Goal: Find specific fact: Find specific fact

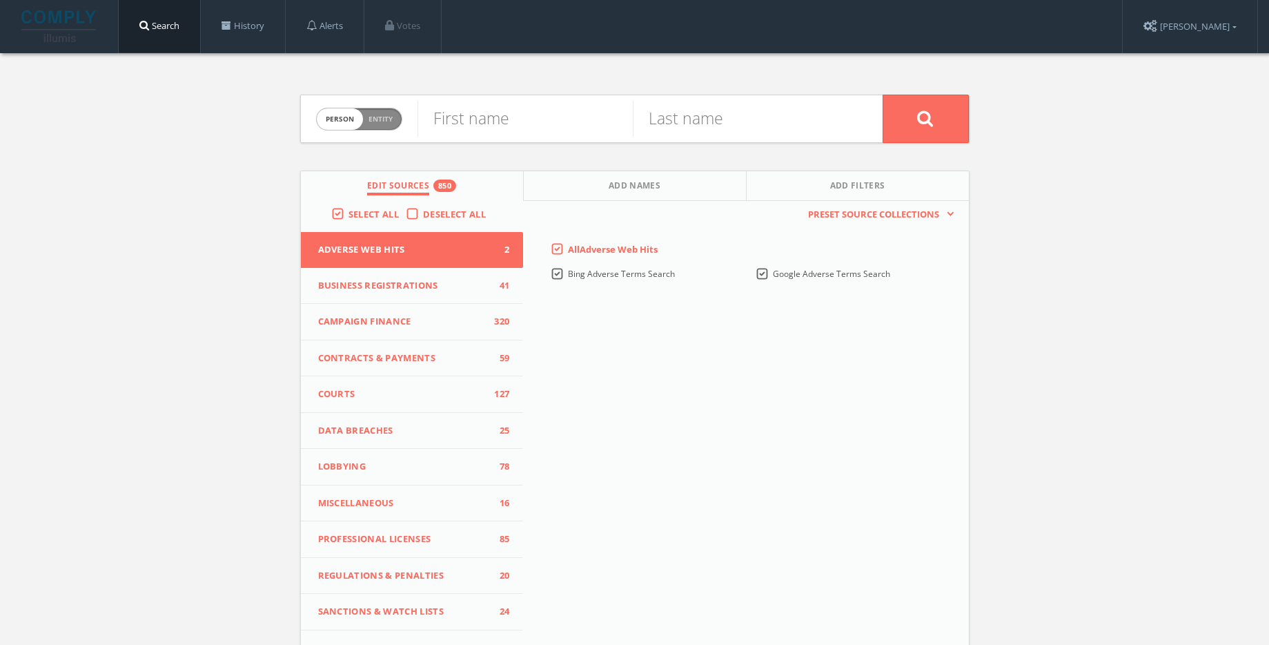
click at [380, 126] on span "Person Entity" at bounding box center [359, 118] width 85 height 21
checkbox input "true"
paste input "Springboard Collaborative"
type input "Springboard Collaborative"
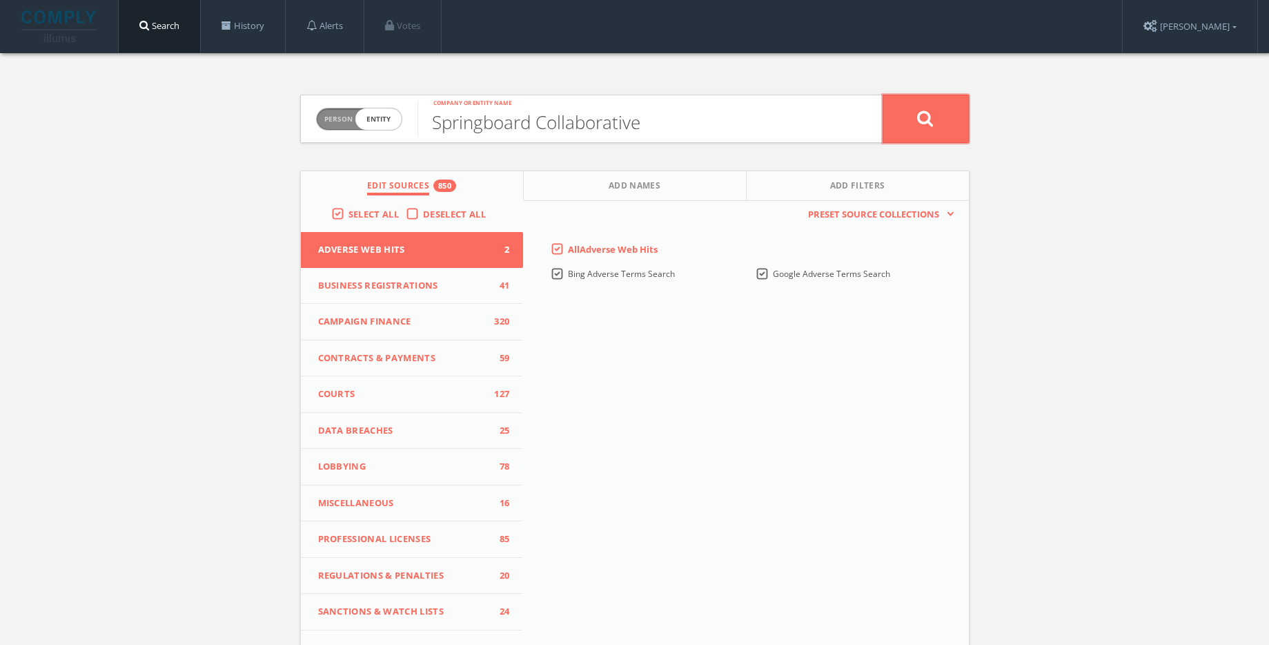
click at [945, 131] on button at bounding box center [926, 119] width 86 height 48
click at [538, 128] on input "text" at bounding box center [524, 119] width 215 height 36
paste input "Alejandro Gibes de Gac"
drag, startPoint x: 509, startPoint y: 123, endPoint x: 633, endPoint y: 132, distance: 123.9
click at [633, 132] on form "Person Entity person Alejandro Gibes de Gac First name Last name" at bounding box center [634, 119] width 669 height 48
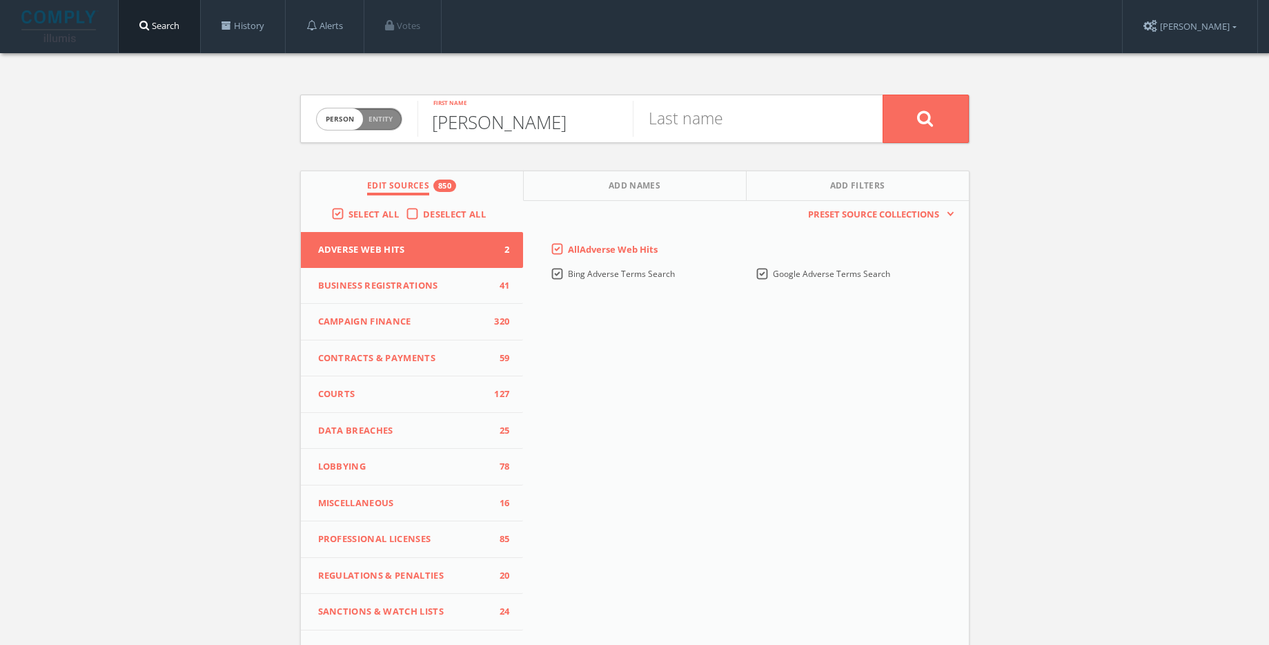
type input "Alejandro"
paste input "Gibes de Gac"
type input "Gibes de Gac"
click at [928, 137] on button at bounding box center [926, 119] width 86 height 48
